Goal: Task Accomplishment & Management: Manage account settings

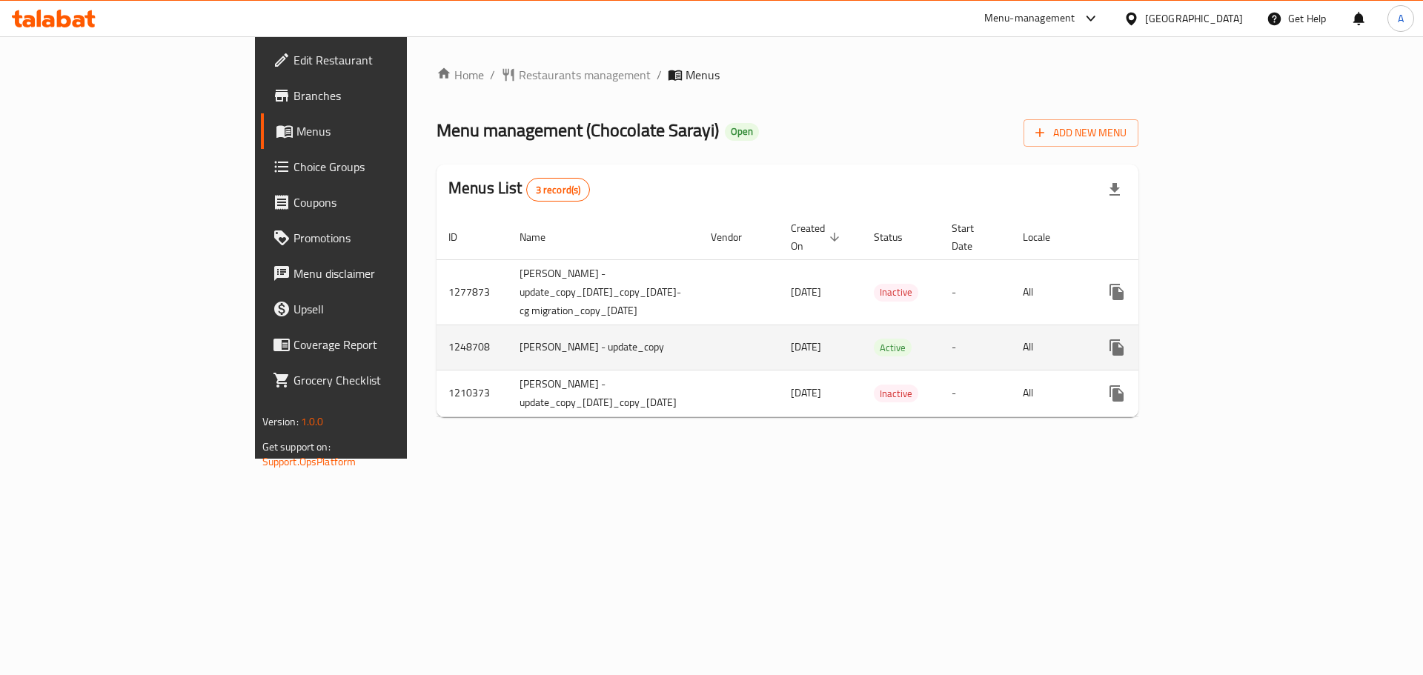
click at [1231, 341] on icon "enhanced table" at bounding box center [1223, 347] width 13 height 13
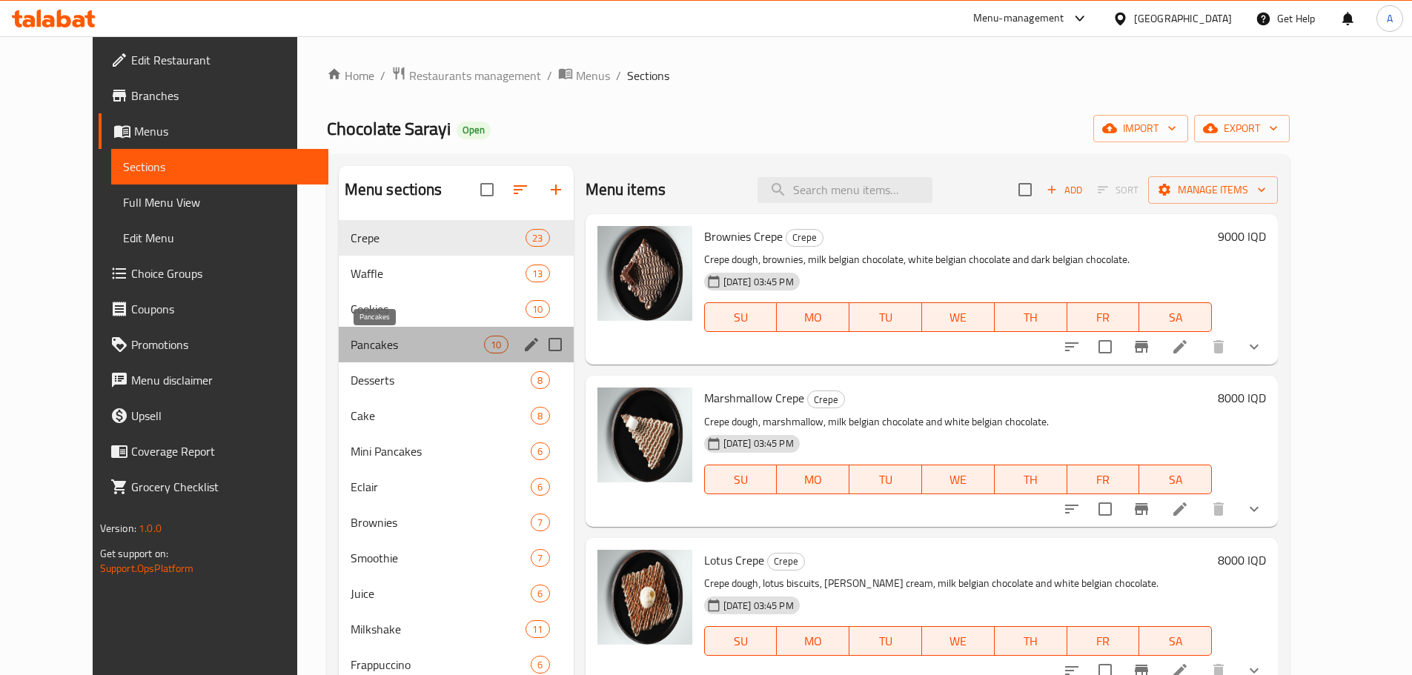
click at [355, 351] on span "Pancakes" at bounding box center [418, 345] width 134 height 18
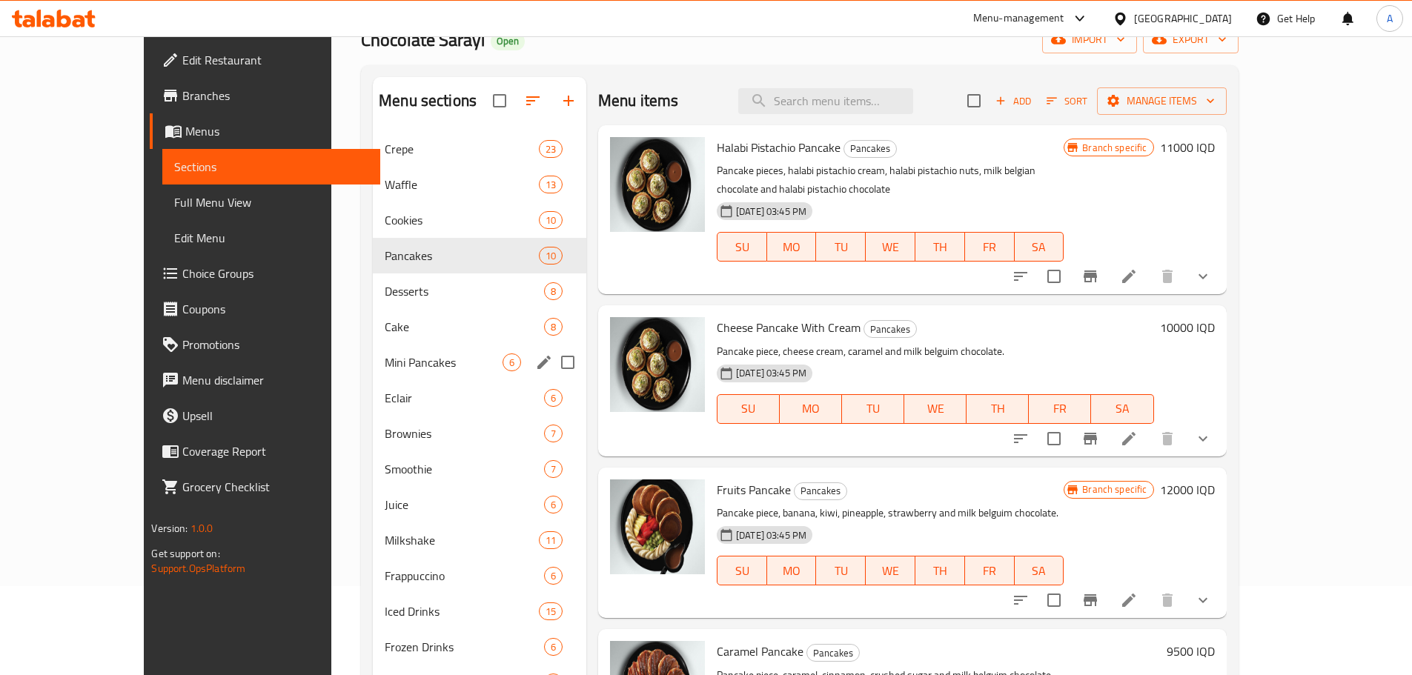
scroll to position [148, 0]
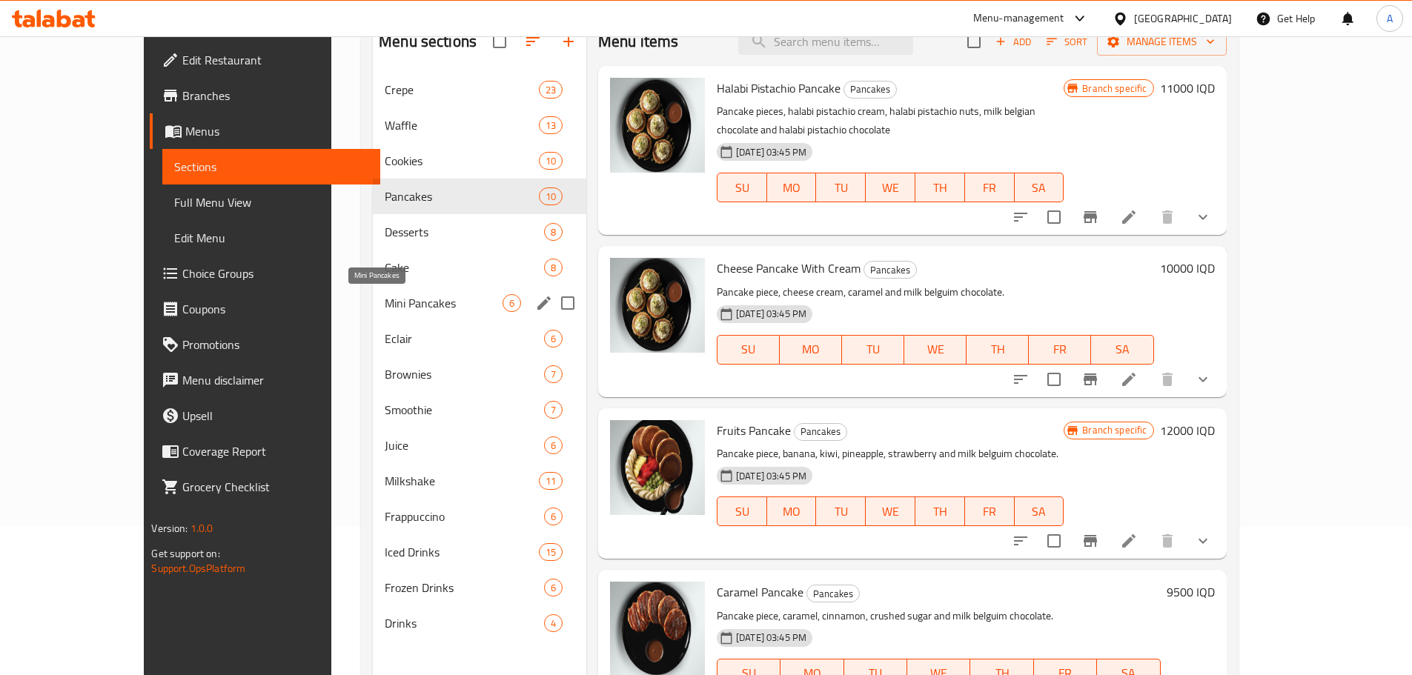
click at [387, 300] on span "Mini Pancakes" at bounding box center [444, 303] width 118 height 18
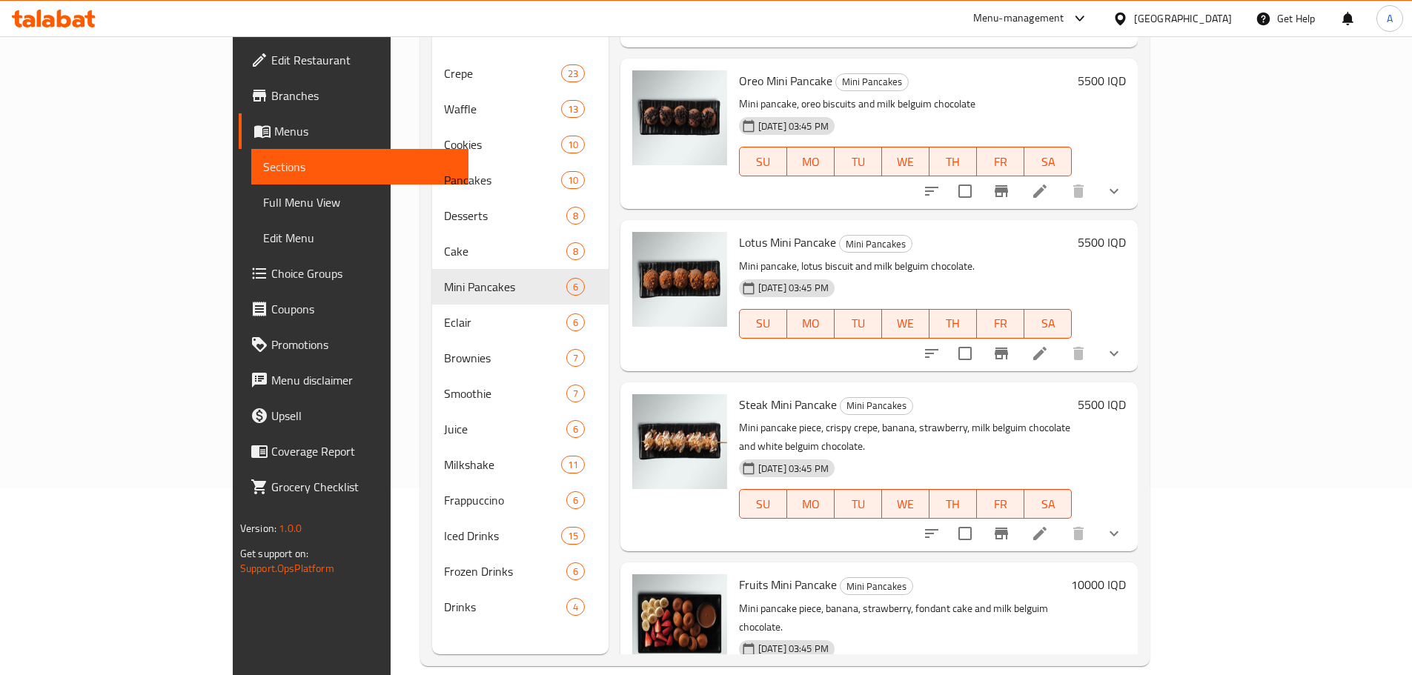
scroll to position [208, 0]
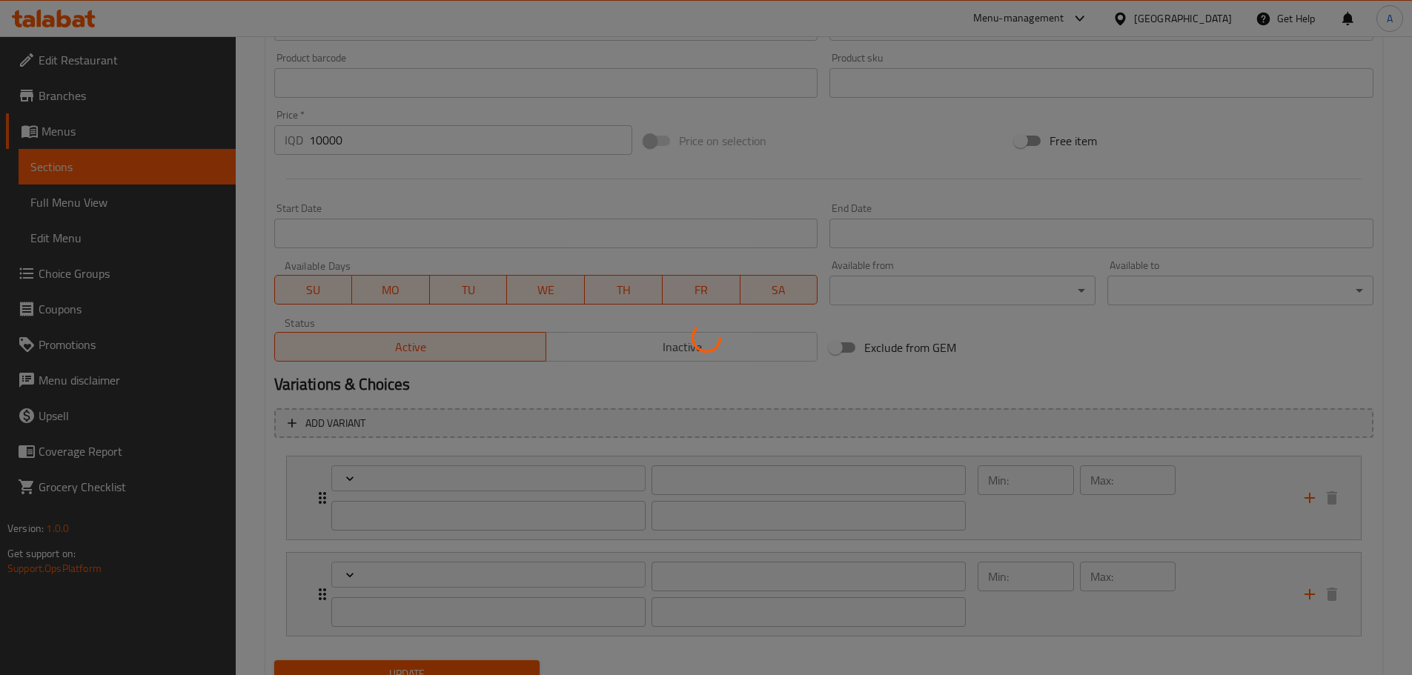
scroll to position [721, 0]
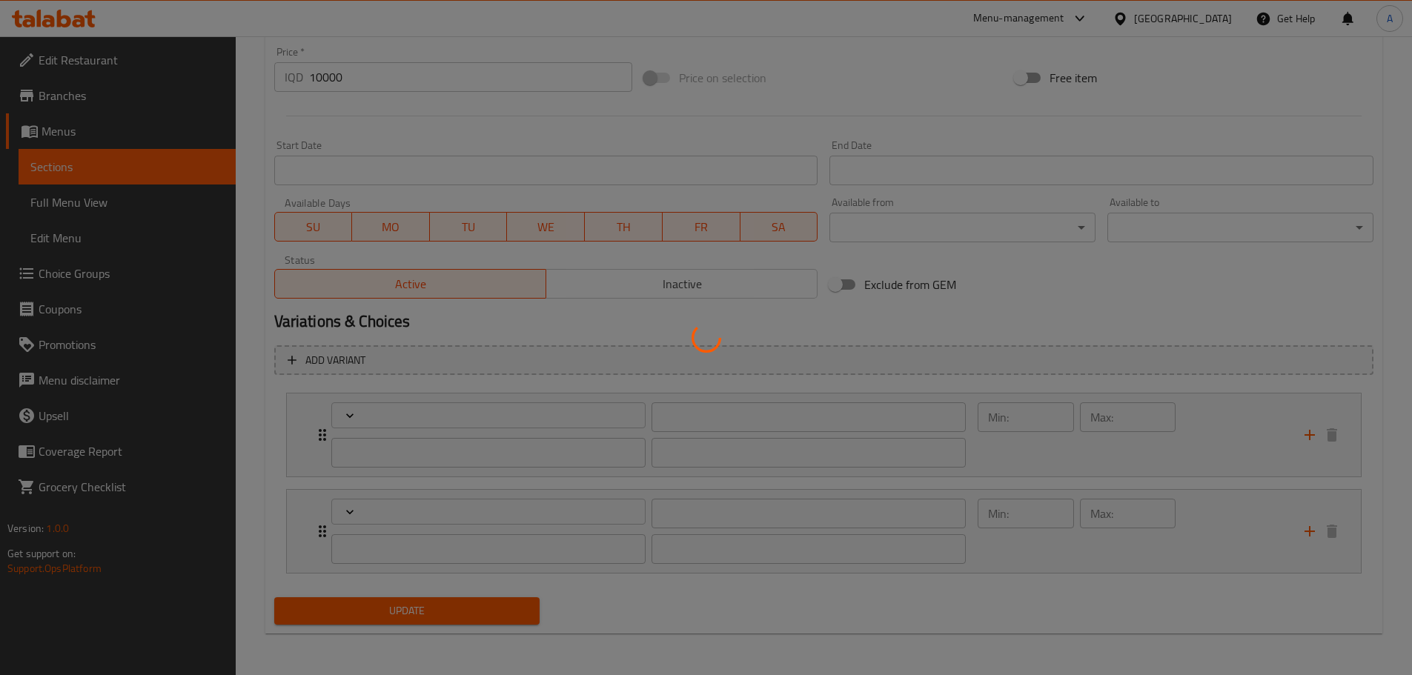
type input "الإضافات:"
type input "زیادە:"
type input "0"
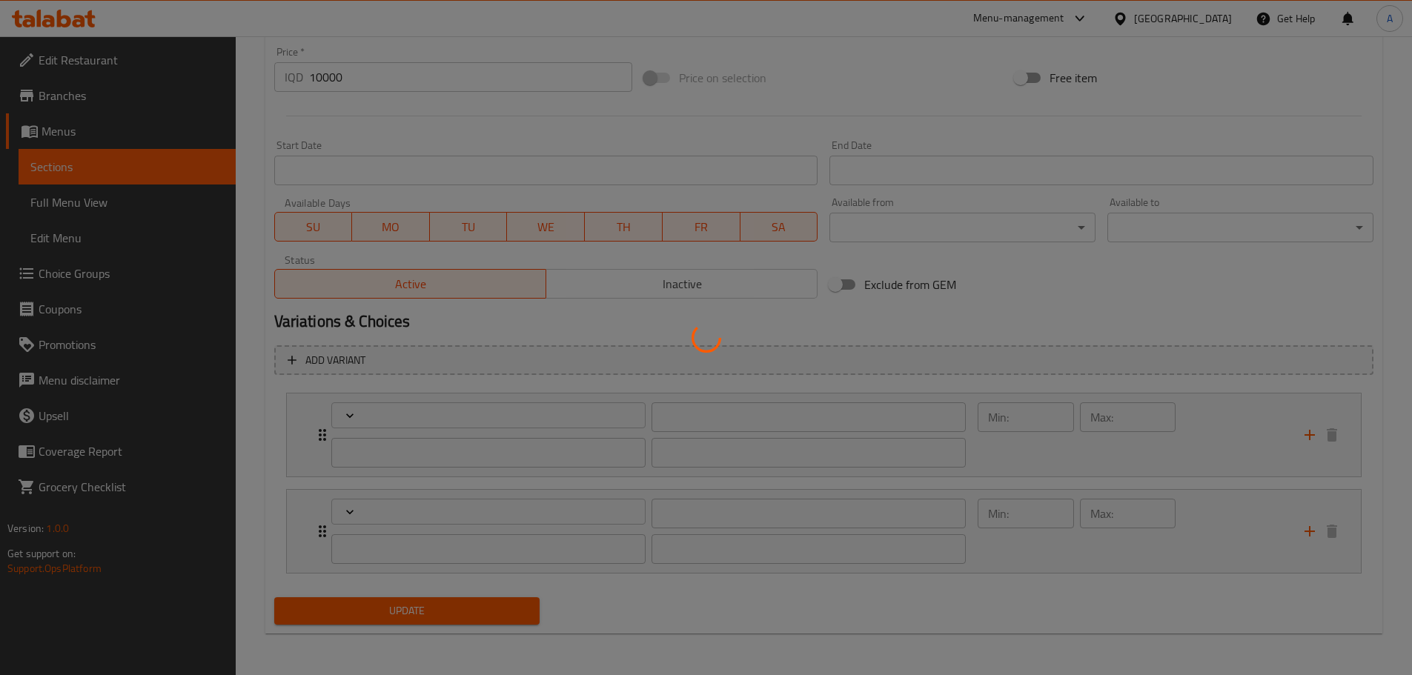
type input "إزالة المكونات:"
type input "لابردنی پێکهاتەکان:"
type input "0"
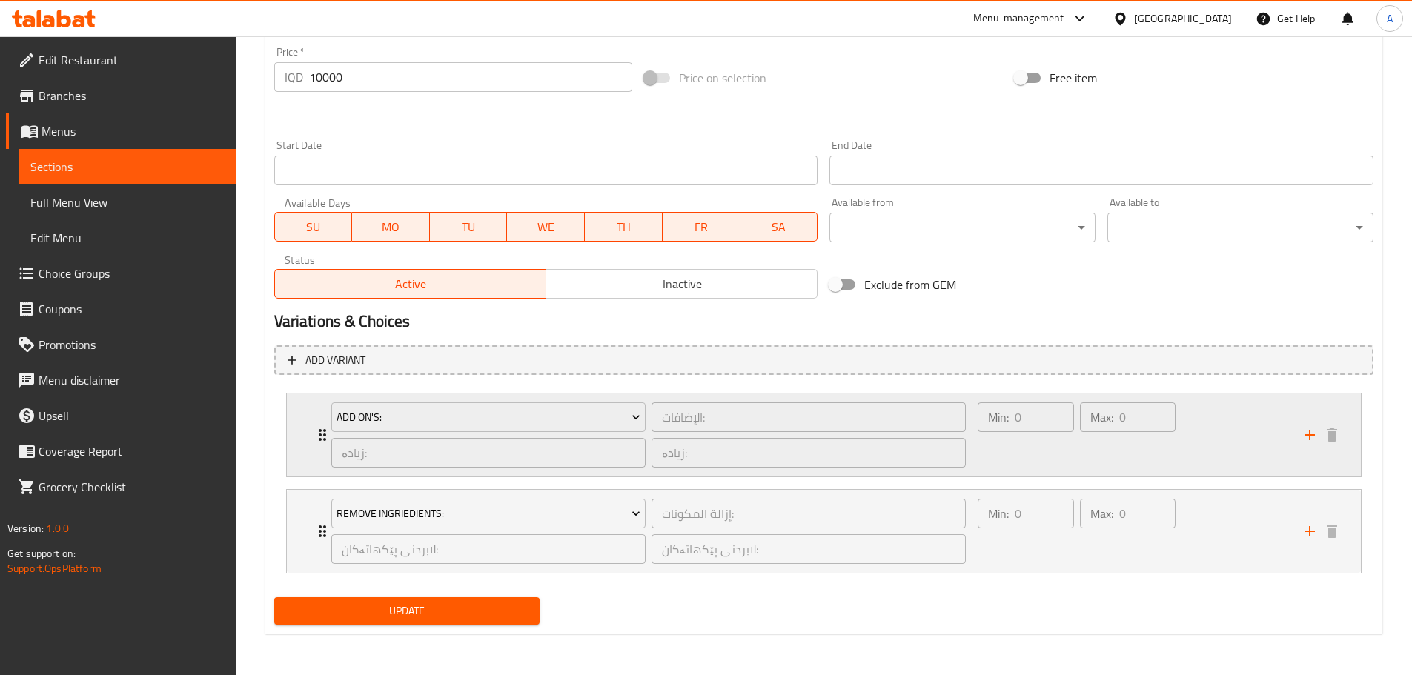
click at [297, 418] on div "Add On's: الإضافات: ​ زیادە: ​ زیادە: ​ Min: 0 ​ Max: 0 ​" at bounding box center [824, 435] width 1074 height 83
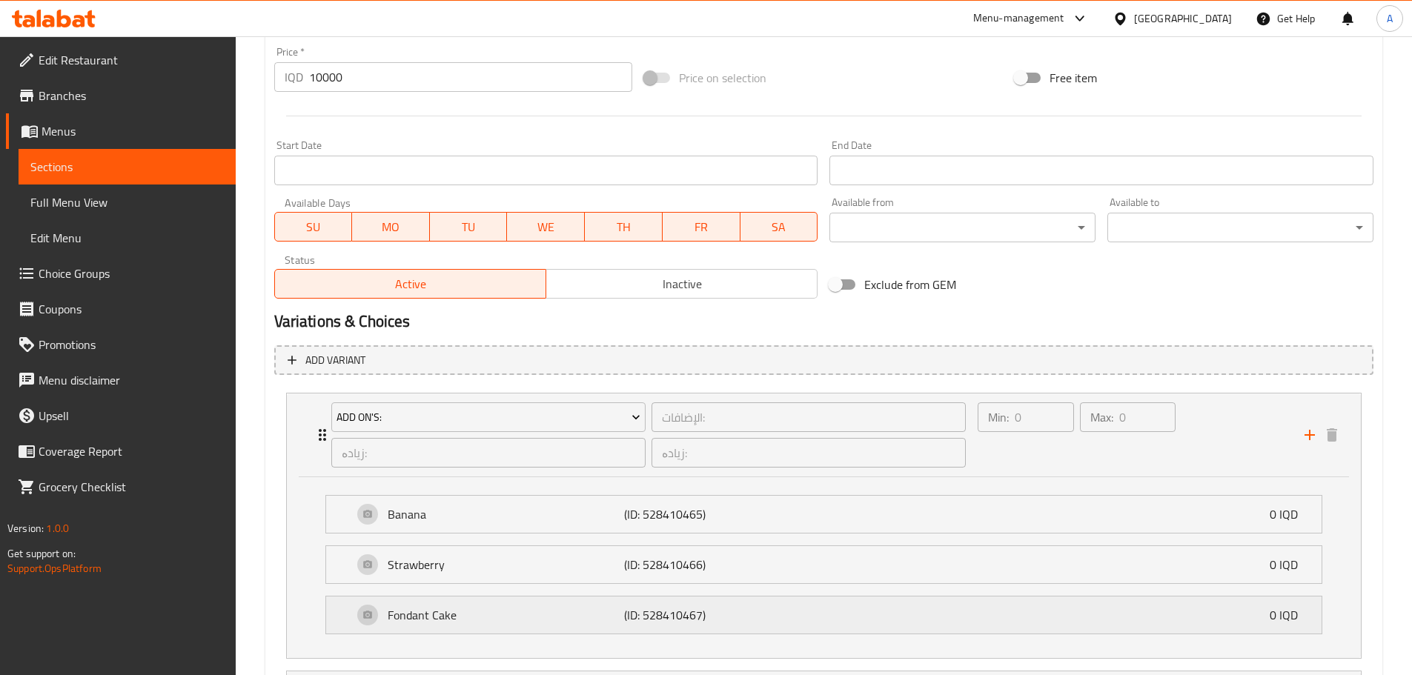
click at [1128, 622] on div "Fondant Cake (ID: 528410467) 0 IQD" at bounding box center [828, 615] width 951 height 37
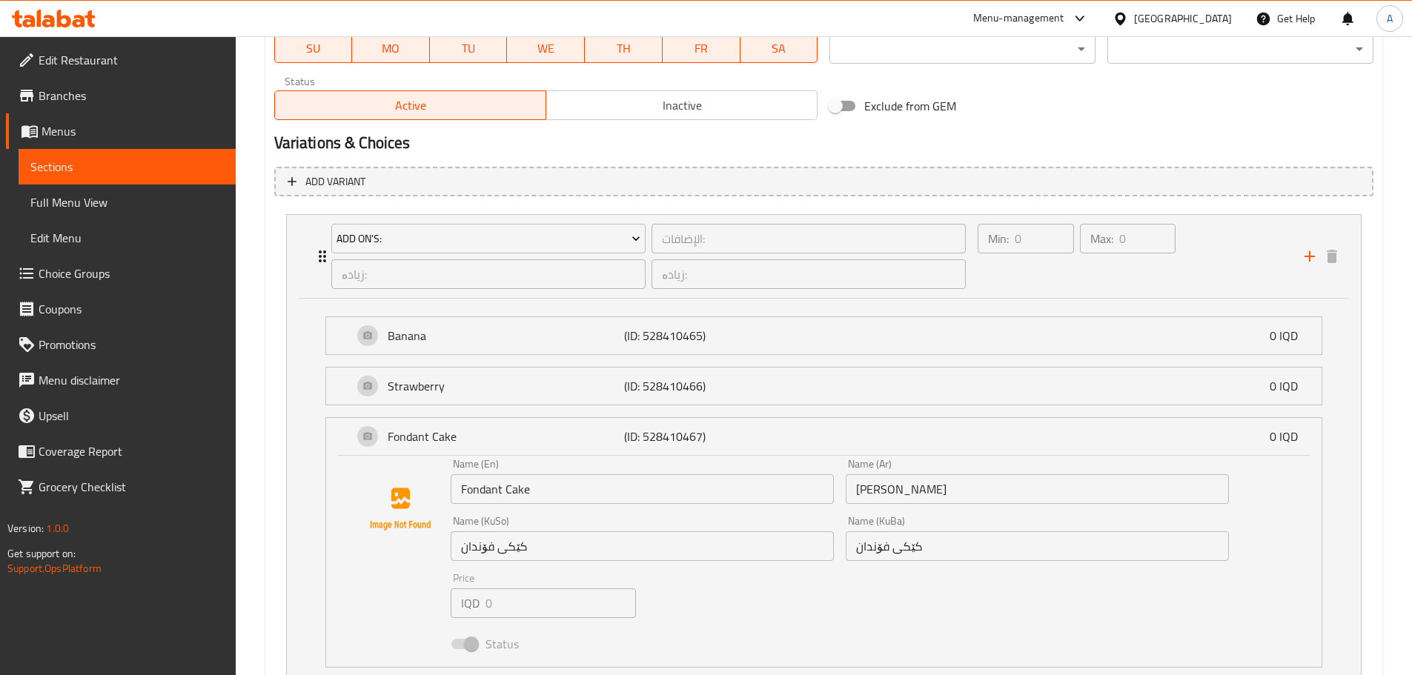
scroll to position [1114, 0]
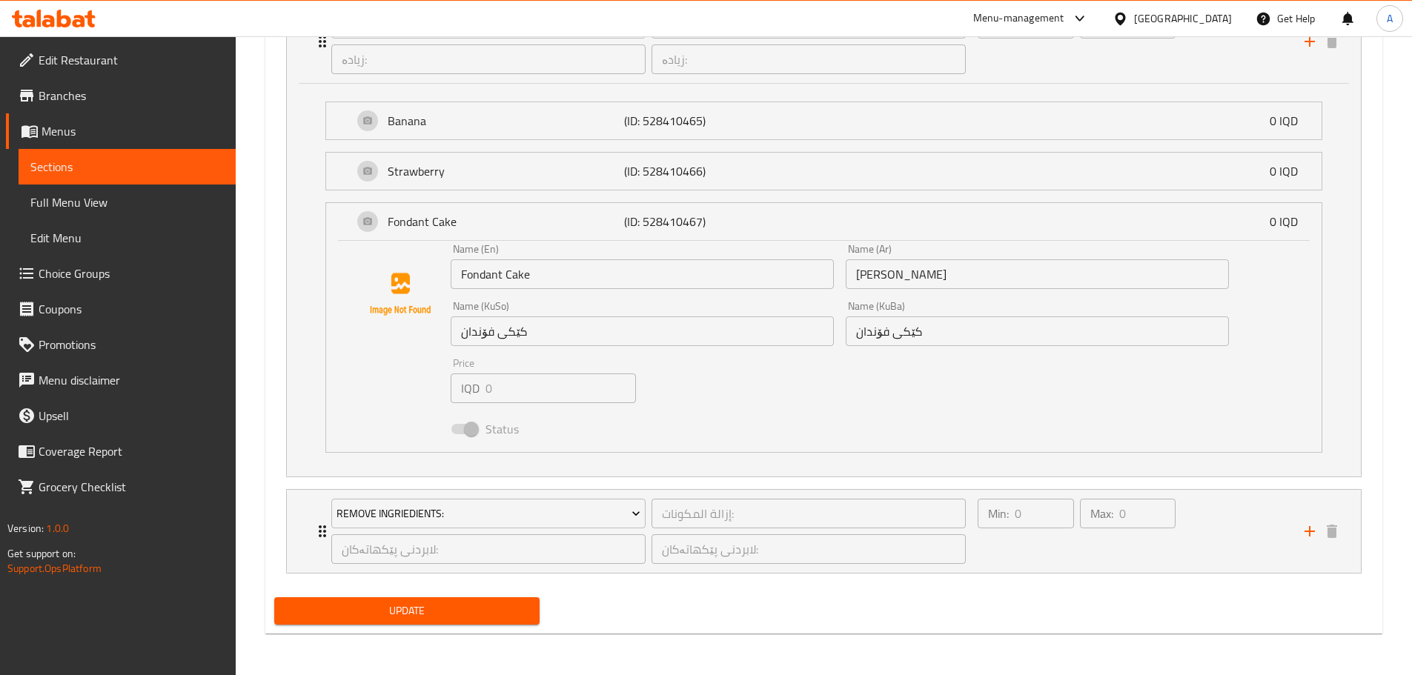
click at [469, 427] on span at bounding box center [463, 429] width 25 height 10
click at [301, 517] on div "Remove Ingriedients: إزالة المكونات: ​ لابردنی پێکهاتەکان: ​ لابردنی پێکهاتەکان…" at bounding box center [824, 531] width 1074 height 83
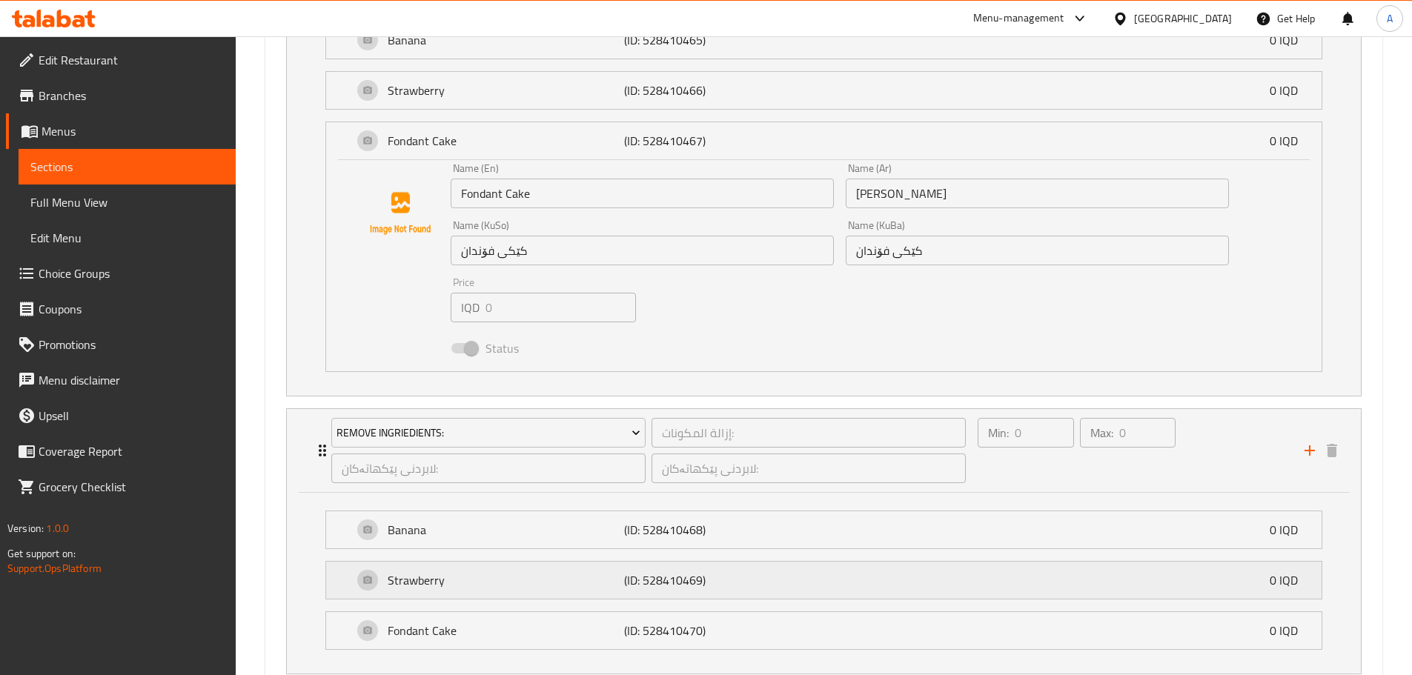
scroll to position [1296, 0]
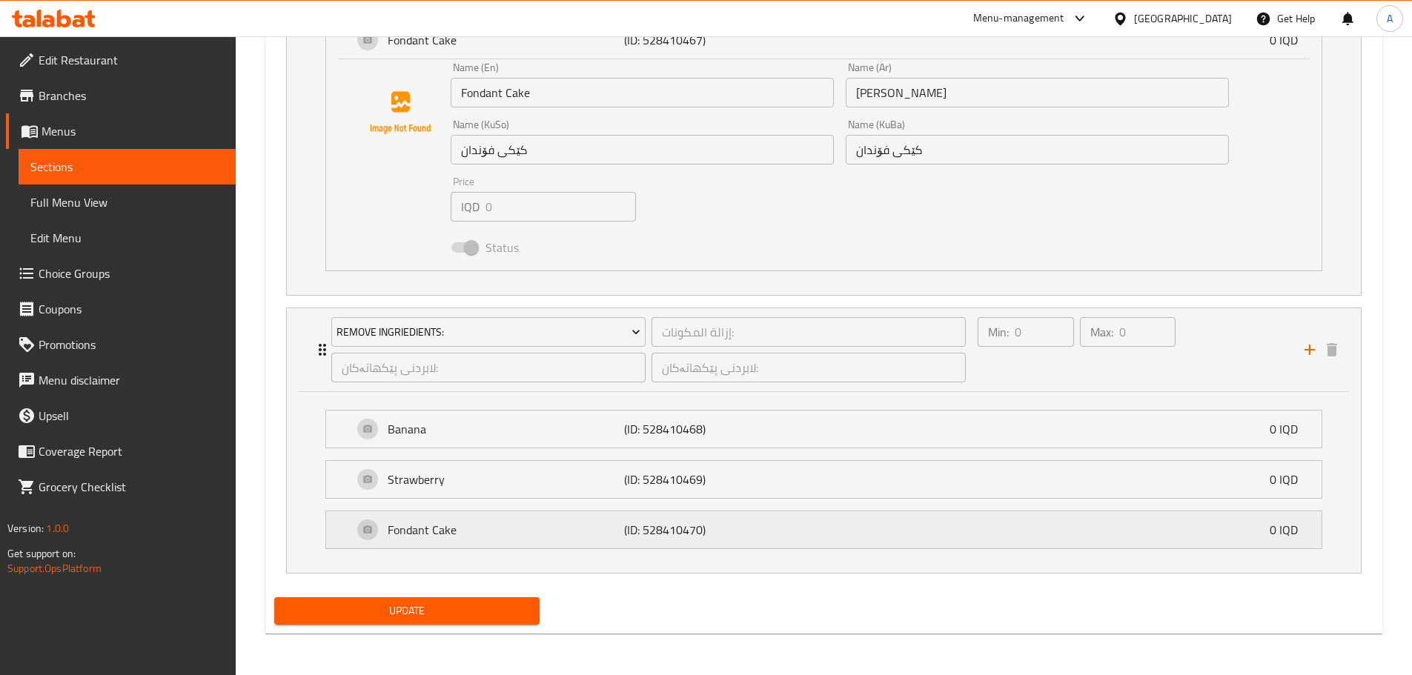
click at [1129, 534] on div "Fondant Cake (ID: 528410470) 0 IQD" at bounding box center [828, 530] width 951 height 37
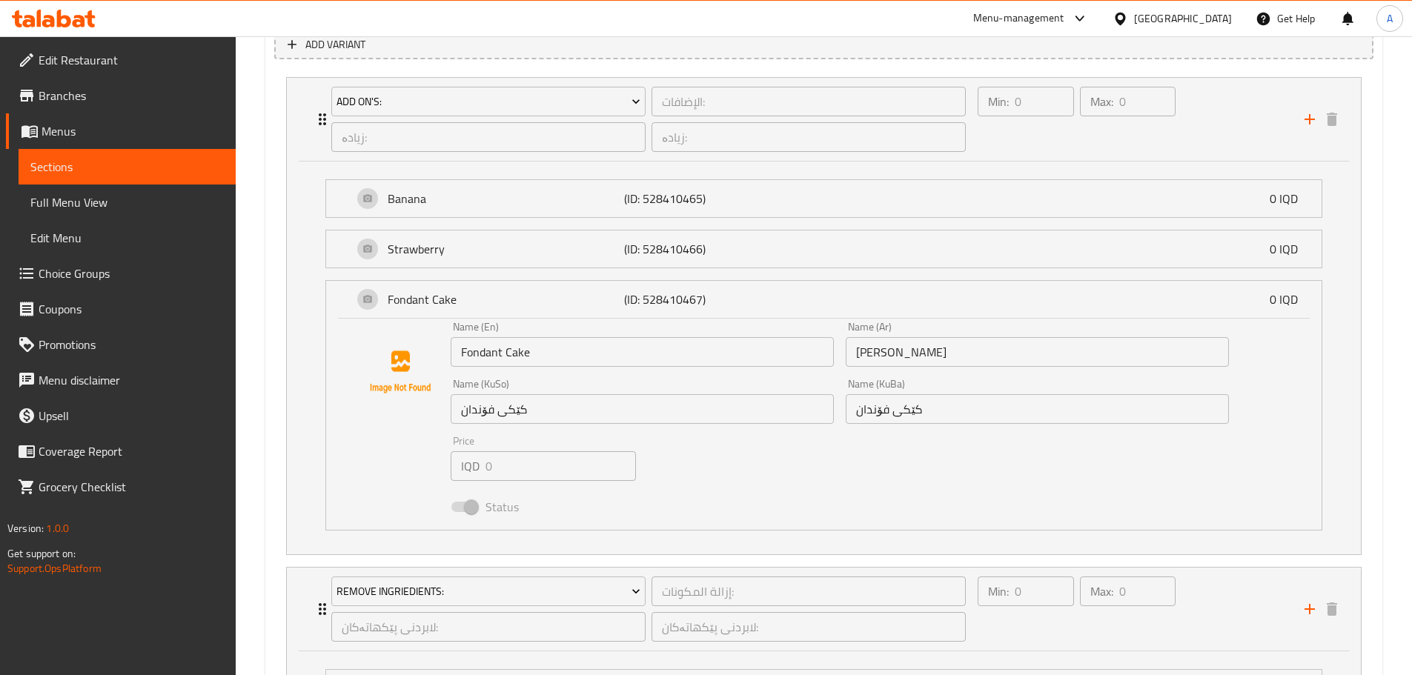
scroll to position [1112, 0]
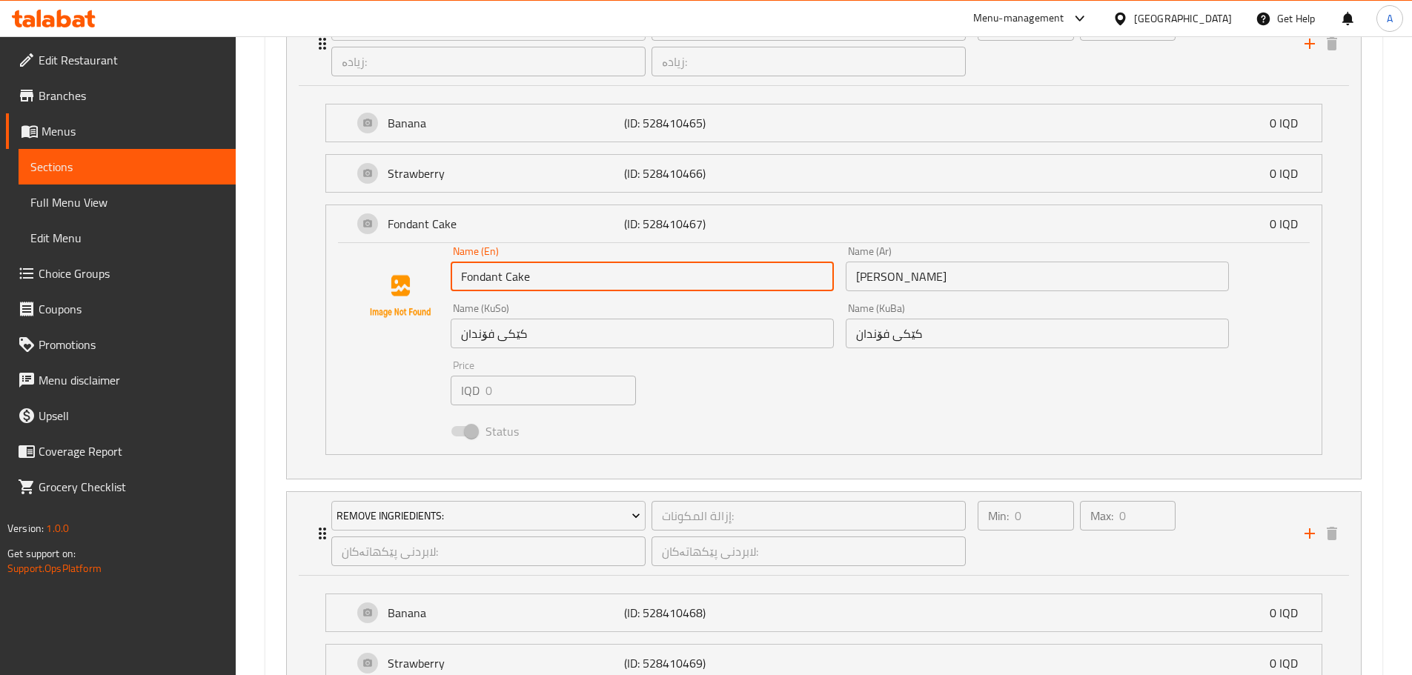
drag, startPoint x: 540, startPoint y: 276, endPoint x: 460, endPoint y: 279, distance: 80.9
click at [460, 279] on input "Fondant Cake" at bounding box center [642, 277] width 383 height 30
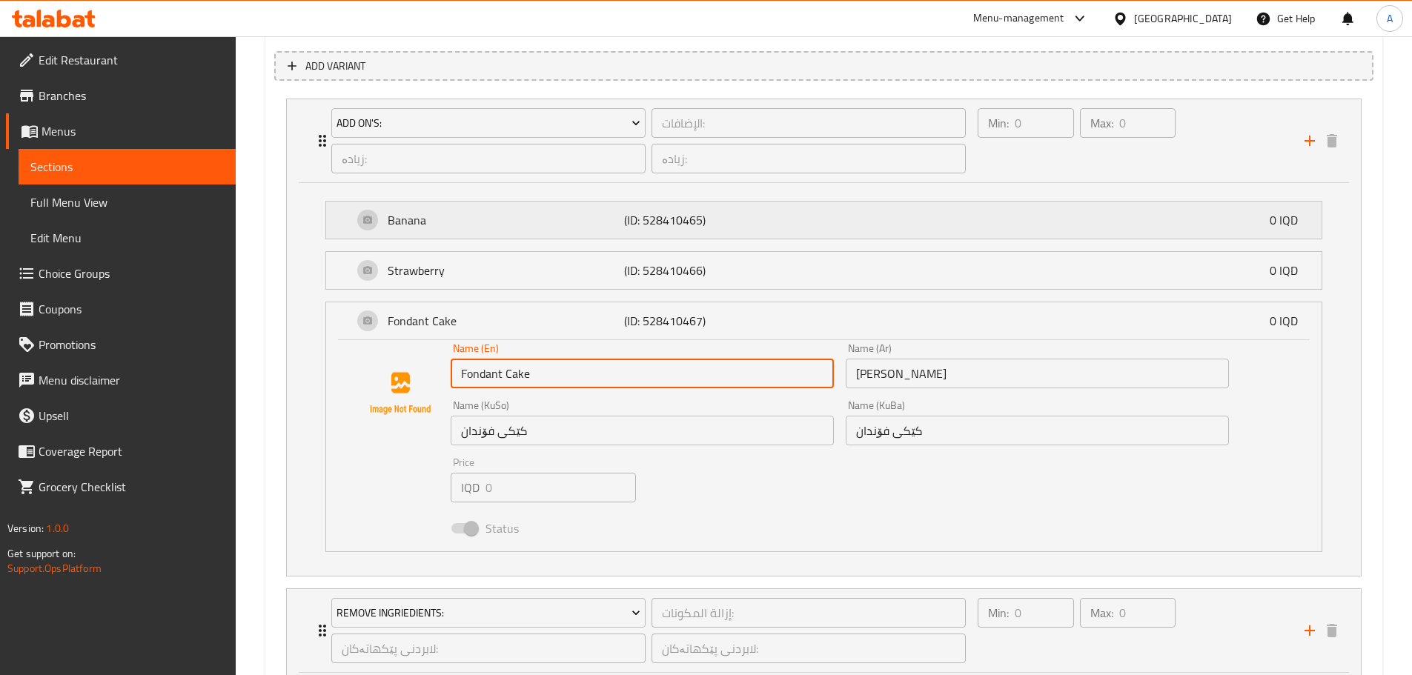
scroll to position [890, 0]
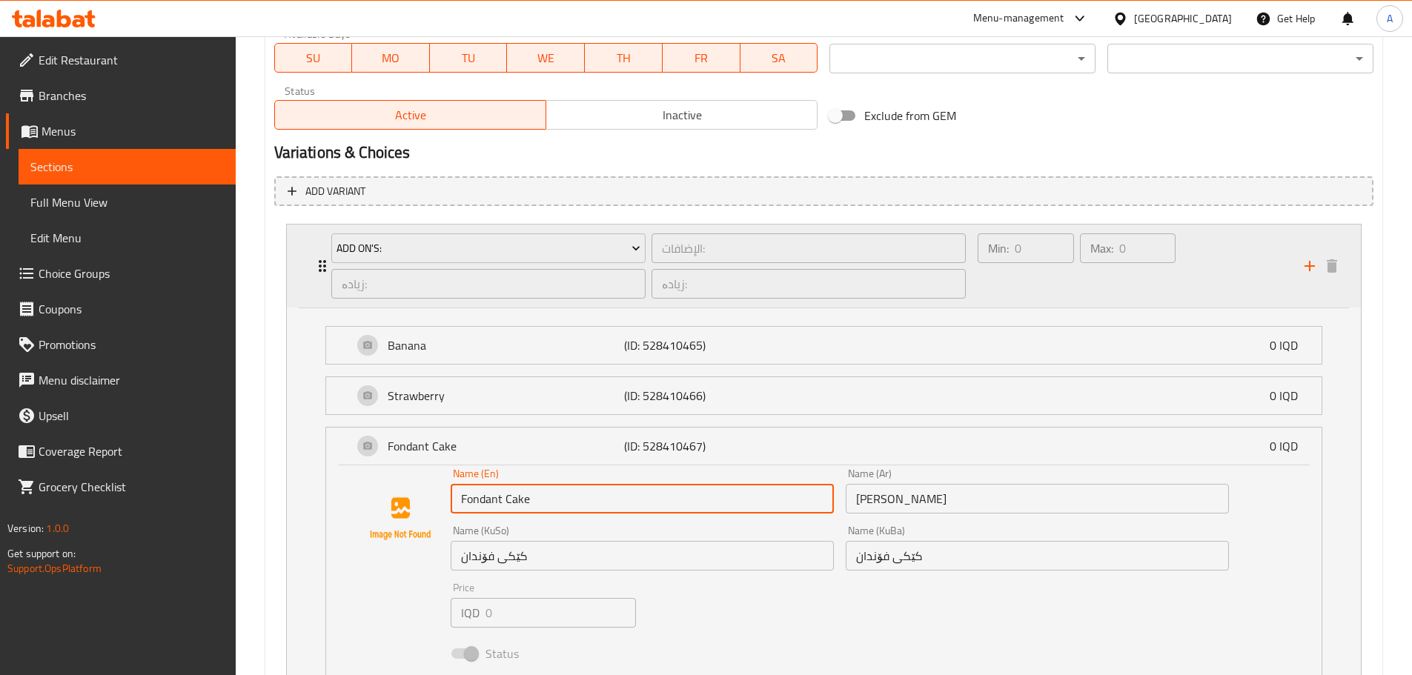
click at [301, 240] on div "Add On's: الإضافات: ​ زیادە: ​ زیادە: ​ Min: 0 ​ Max: 0 ​" at bounding box center [824, 266] width 1074 height 83
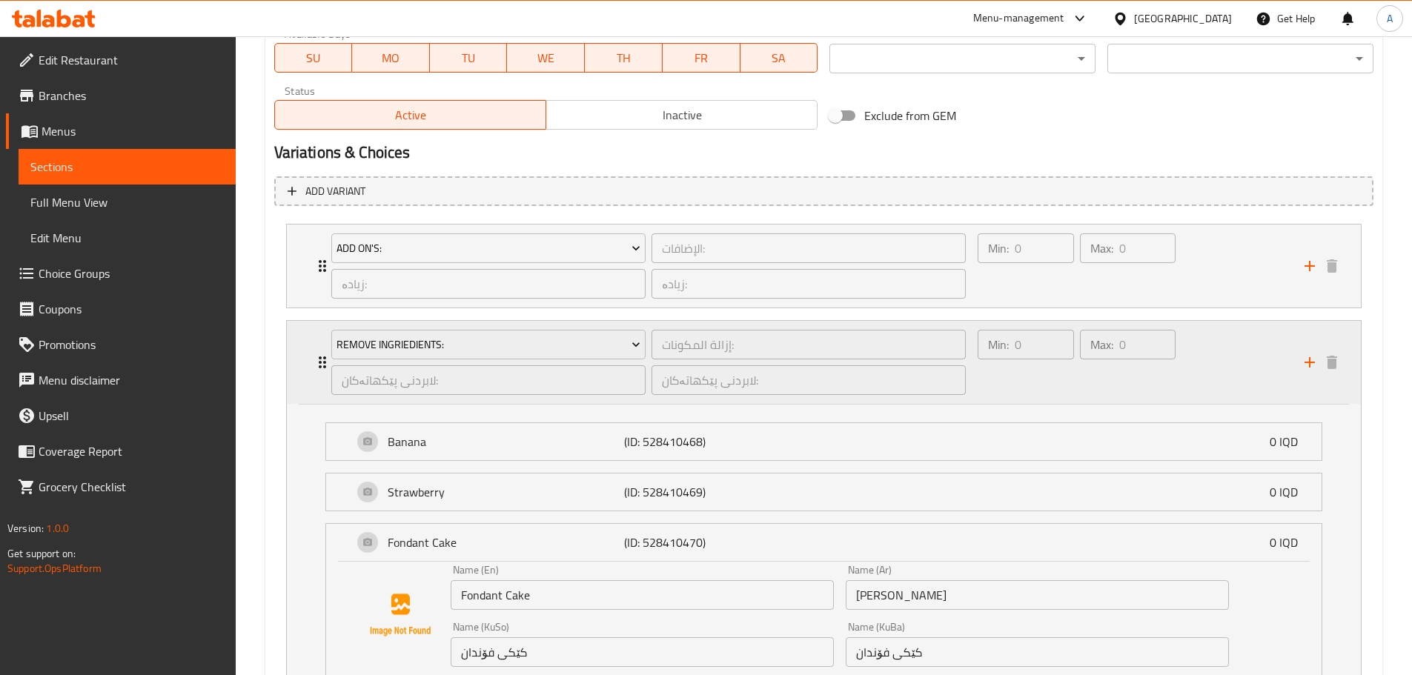
click at [300, 339] on div "Remove Ingriedients: إزالة المكونات: ​ لابردنی پێکهاتەکان: ​ لابردنی پێکهاتەکان…" at bounding box center [824, 362] width 1074 height 83
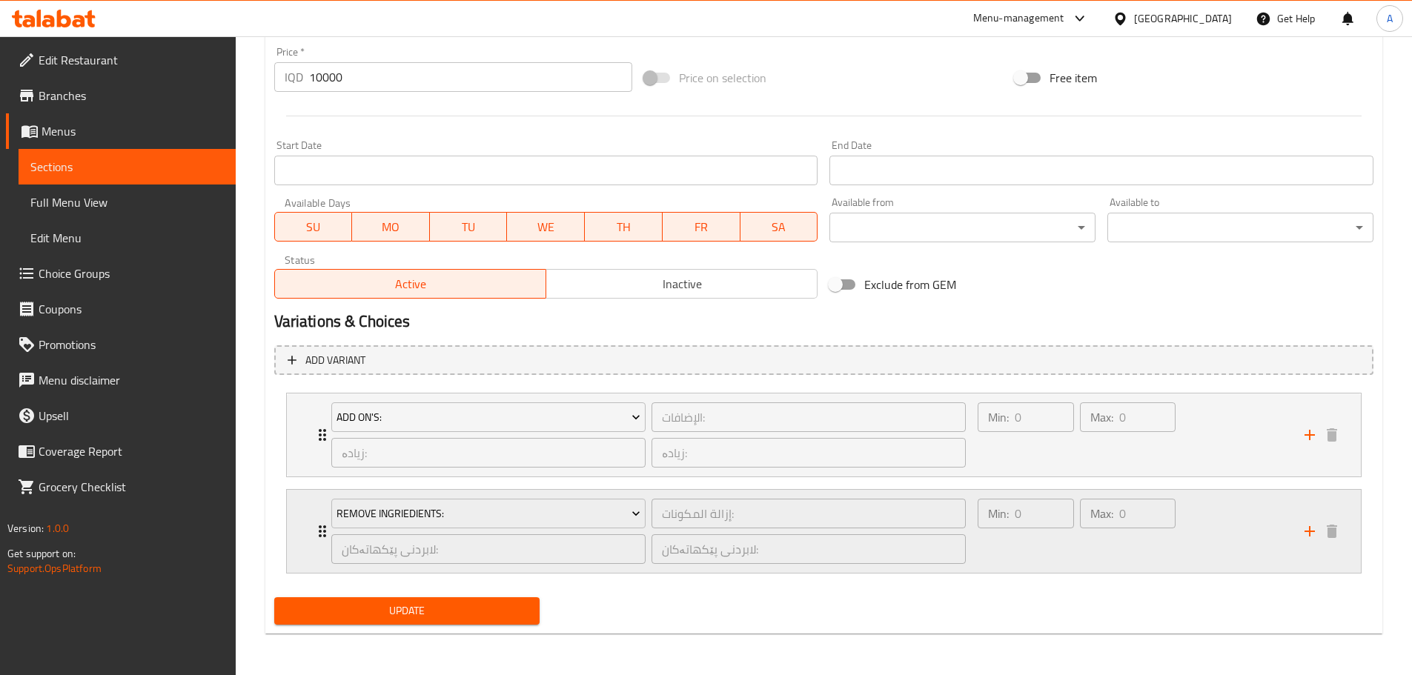
scroll to position [721, 0]
